Goal: Information Seeking & Learning: Check status

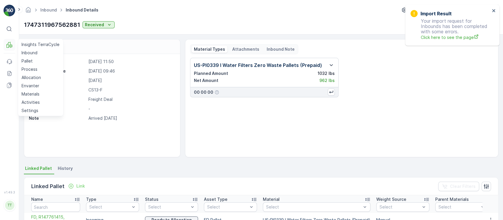
scroll to position [85, 0]
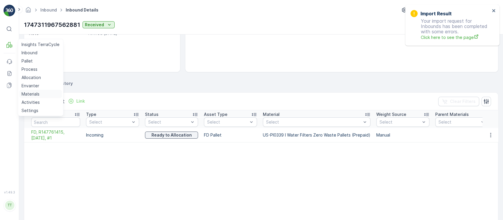
click at [37, 94] on p "Materials" at bounding box center [31, 94] width 18 height 6
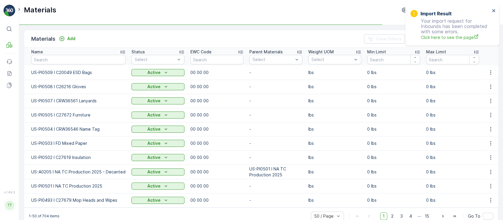
click at [116, 58] on input "text" at bounding box center [78, 59] width 94 height 9
paste input "A9995"
type input "A9995"
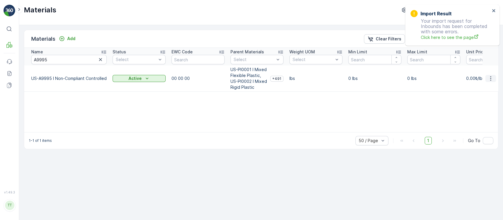
click at [488, 77] on icon "button" at bounding box center [491, 78] width 6 height 6
click at [485, 88] on div "Edit Material" at bounding box center [479, 87] width 47 height 8
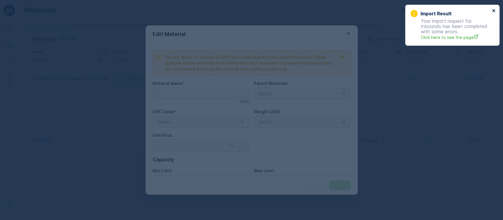
click at [493, 9] on icon "close" at bounding box center [494, 10] width 4 height 5
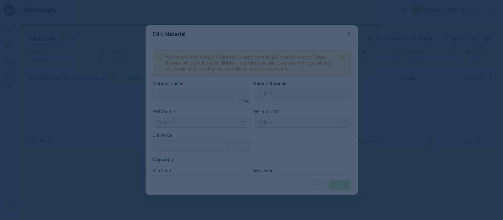
type Name "US-A9995 I Non-Compliant Controlled"
type Price "0"
type Limit "0"
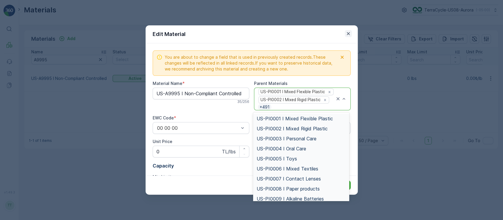
click at [351, 33] on icon "button" at bounding box center [348, 34] width 6 height 6
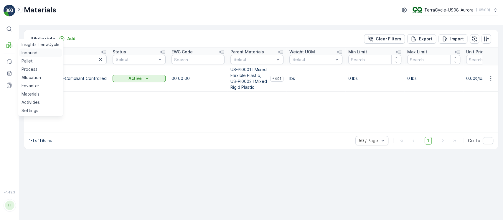
click at [27, 54] on p "Inbound" at bounding box center [30, 53] width 16 height 6
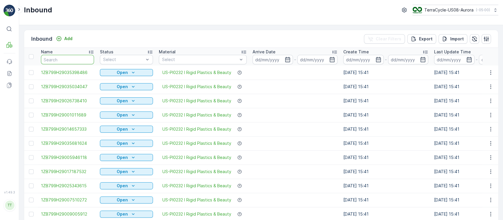
type input "1ZB799H29030737672"
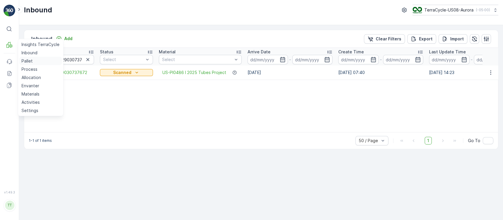
click at [23, 57] on link "Pallet" at bounding box center [40, 61] width 43 height 8
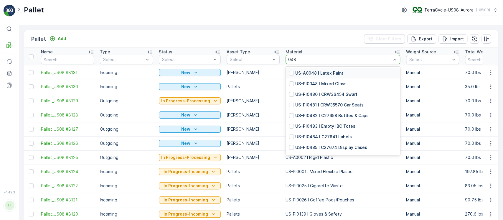
type input "0486"
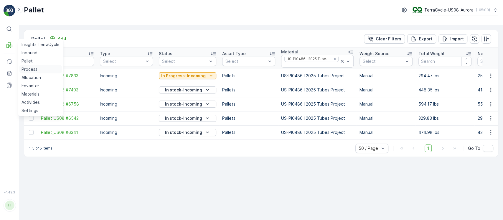
click at [28, 70] on p "Process" at bounding box center [30, 69] width 16 height 6
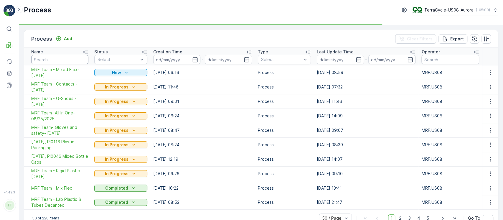
click at [82, 60] on input "text" at bounding box center [59, 59] width 57 height 9
paste input "[DATE]"
type input "[DATE]"
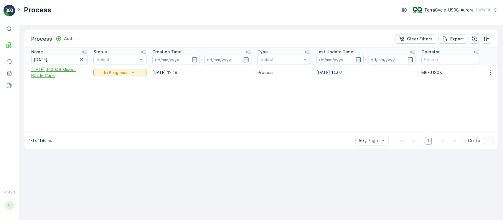
click at [71, 68] on span "[DATE], PI0046 Mixed Bottle Caps" at bounding box center [59, 73] width 56 height 12
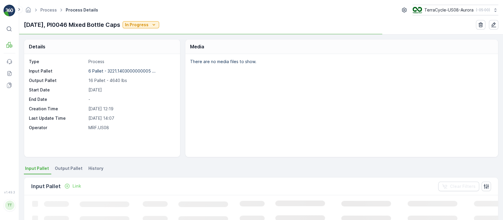
click at [75, 169] on span "Output Pallet" at bounding box center [69, 168] width 28 height 6
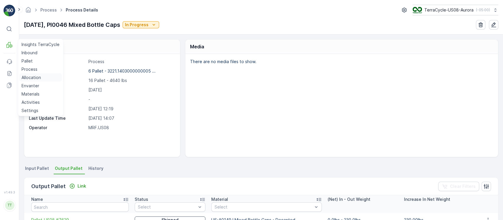
click at [33, 76] on p "Allocation" at bounding box center [31, 78] width 19 height 6
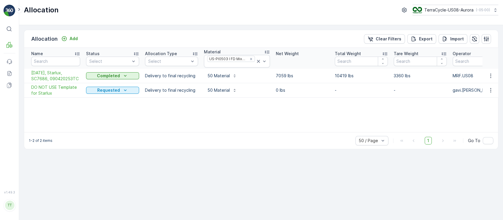
drag, startPoint x: 26, startPoint y: 61, endPoint x: 23, endPoint y: 57, distance: 4.7
click at [24, 58] on th "Name" at bounding box center [53, 58] width 59 height 21
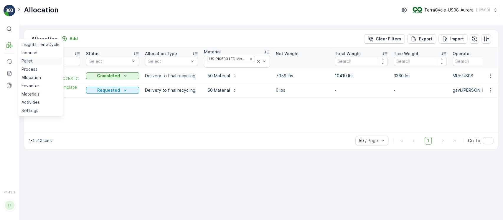
click at [27, 61] on p "Pallet" at bounding box center [27, 61] width 11 height 6
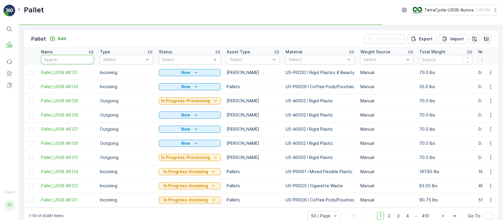
click at [78, 57] on input "text" at bounding box center [67, 59] width 53 height 9
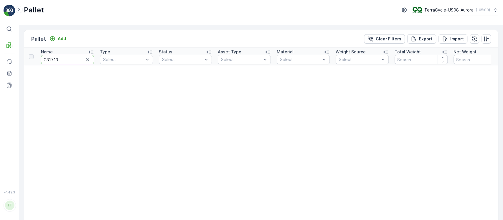
click at [71, 61] on input "C31713" at bounding box center [67, 59] width 53 height 9
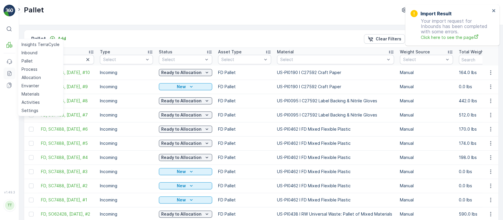
scroll to position [537, 0]
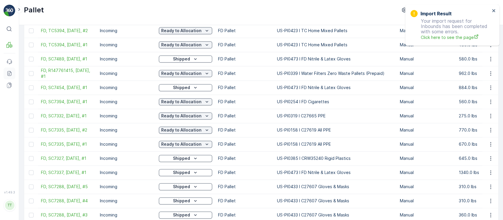
click at [9, 71] on icon at bounding box center [9, 73] width 4 height 5
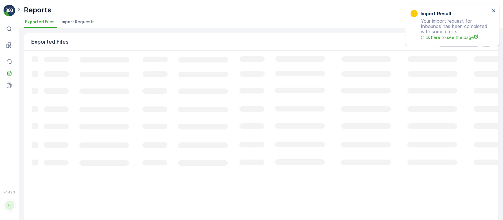
click at [85, 22] on span "Import Requests" at bounding box center [77, 22] width 34 height 6
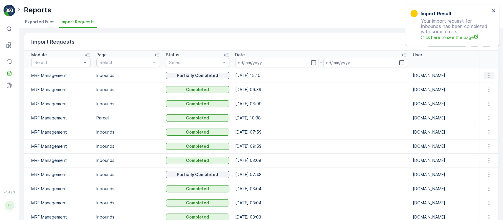
click at [488, 74] on icon "button" at bounding box center [489, 75] width 6 height 6
click at [484, 83] on span "See More Details" at bounding box center [483, 84] width 34 height 6
